Goal: Task Accomplishment & Management: Manage account settings

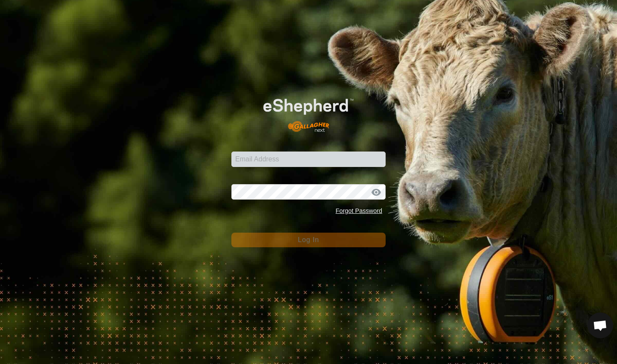
scroll to position [3978, 0]
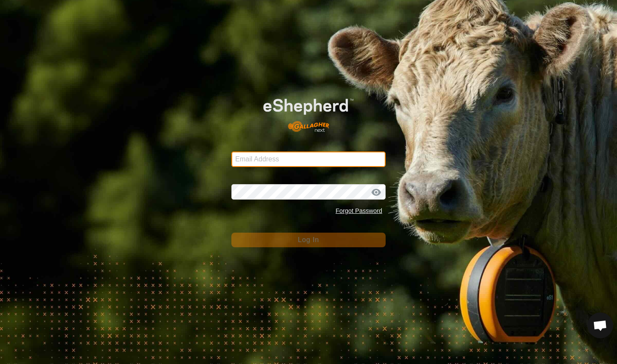
type input "[EMAIL_ADDRESS][DOMAIN_NAME]"
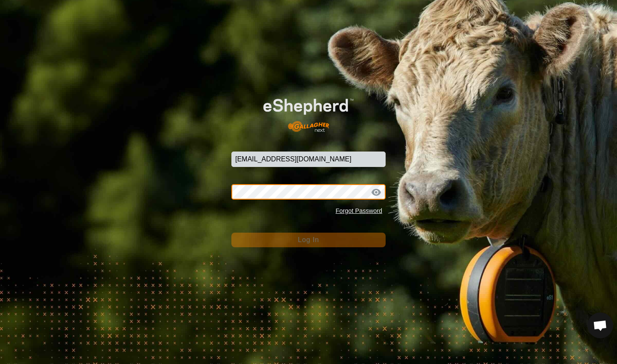
scroll to position [0, 0]
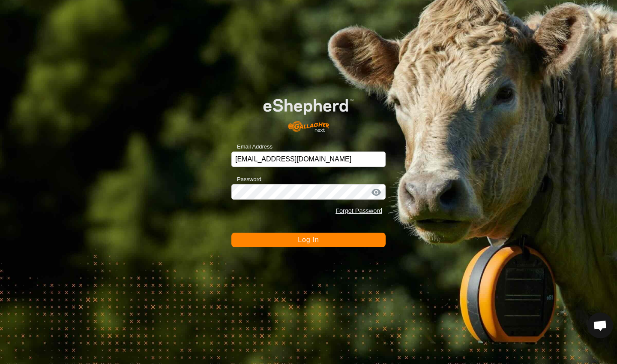
click at [307, 242] on span "Log In" at bounding box center [308, 239] width 21 height 7
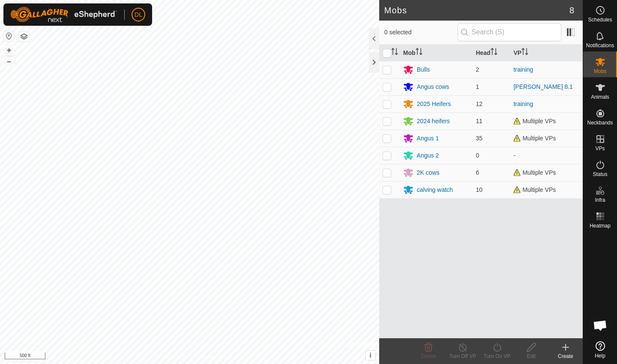
scroll to position [3978, 0]
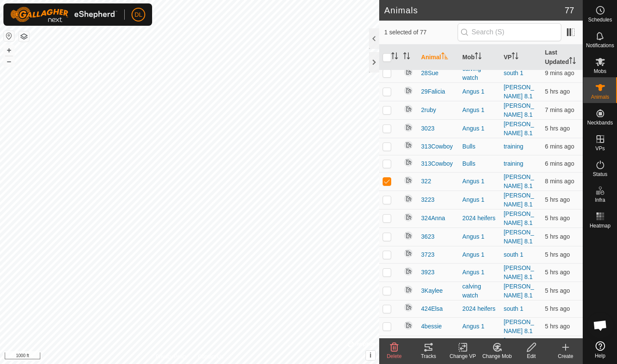
scroll to position [678, 0]
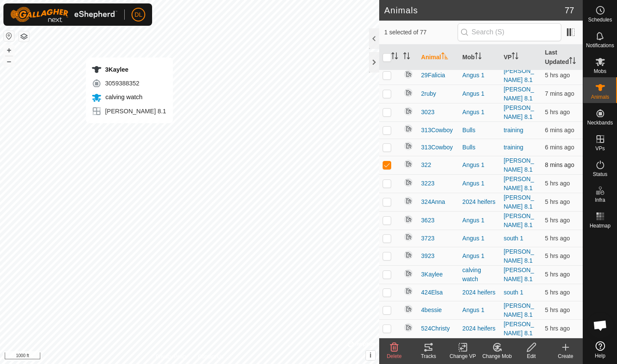
checkbox input "false"
checkbox input "true"
checkbox input "false"
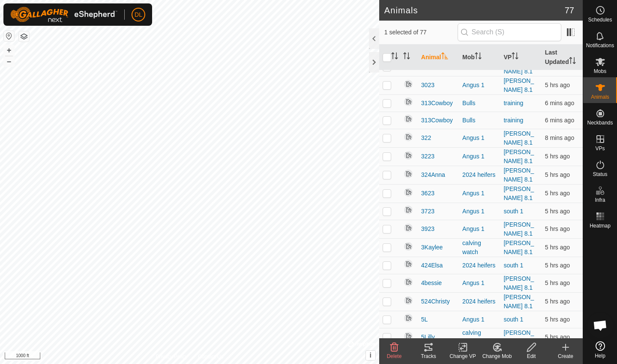
scroll to position [475, 0]
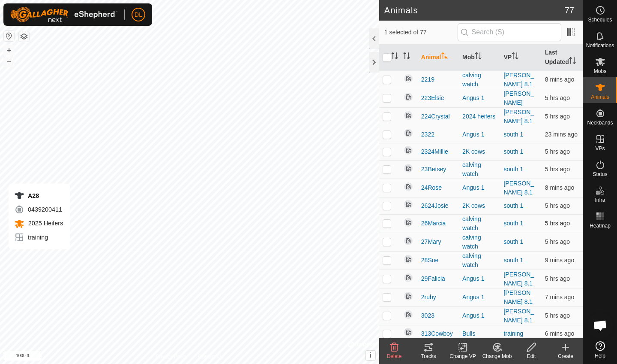
checkbox input "false"
checkbox input "true"
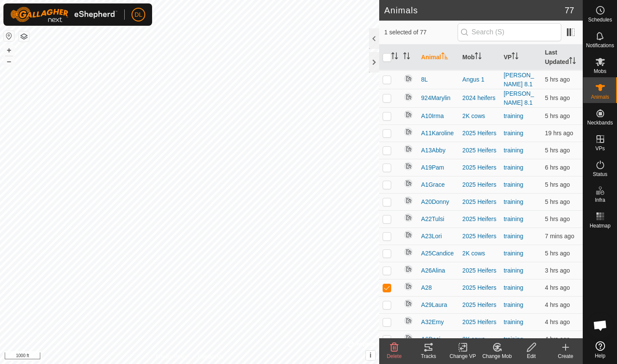
scroll to position [1068, 0]
